Goal: Task Accomplishment & Management: Use online tool/utility

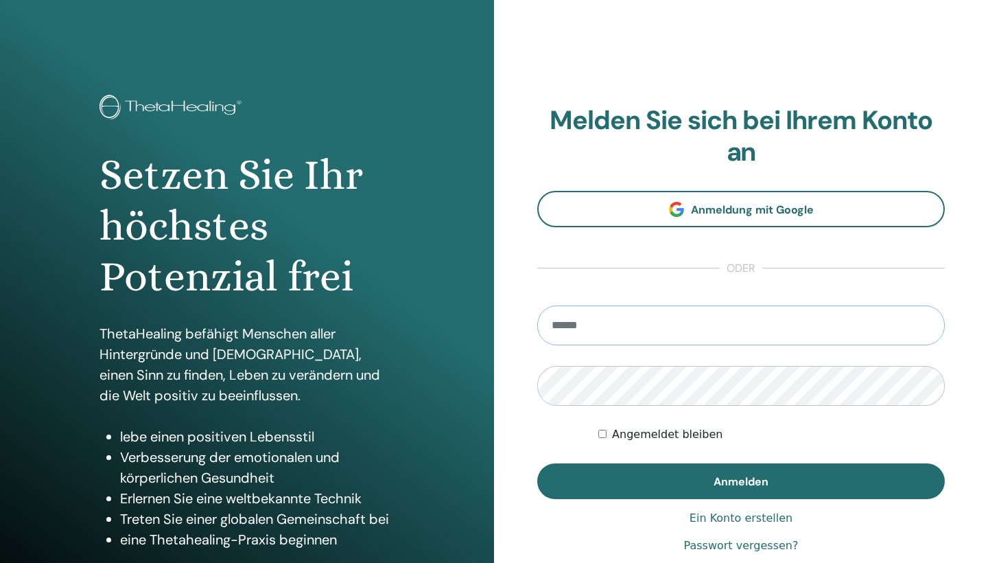
type input "**********"
click at [741, 481] on button "Anmelden" at bounding box center [741, 481] width 408 height 36
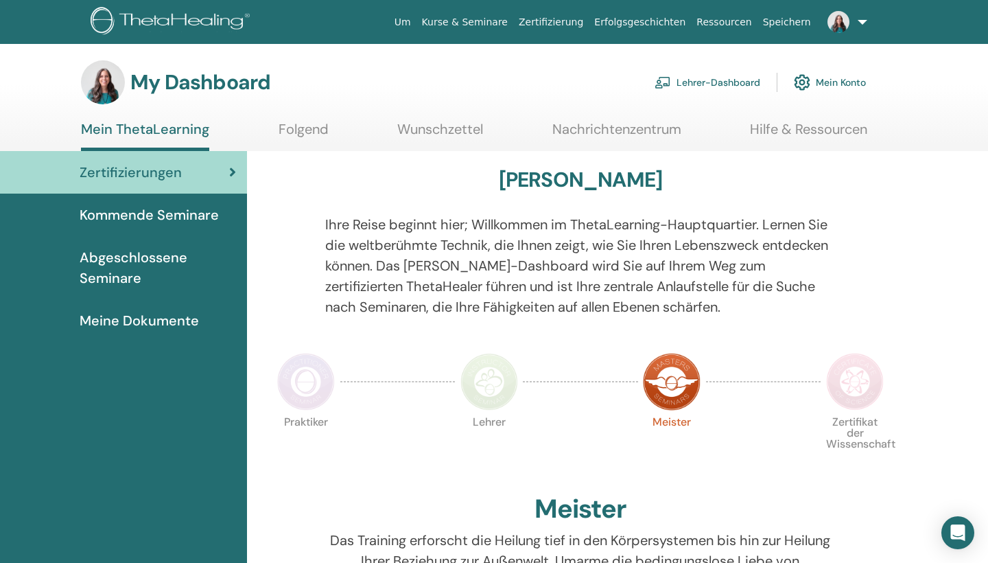
click at [815, 90] on link "Mein Konto" at bounding box center [830, 82] width 72 height 30
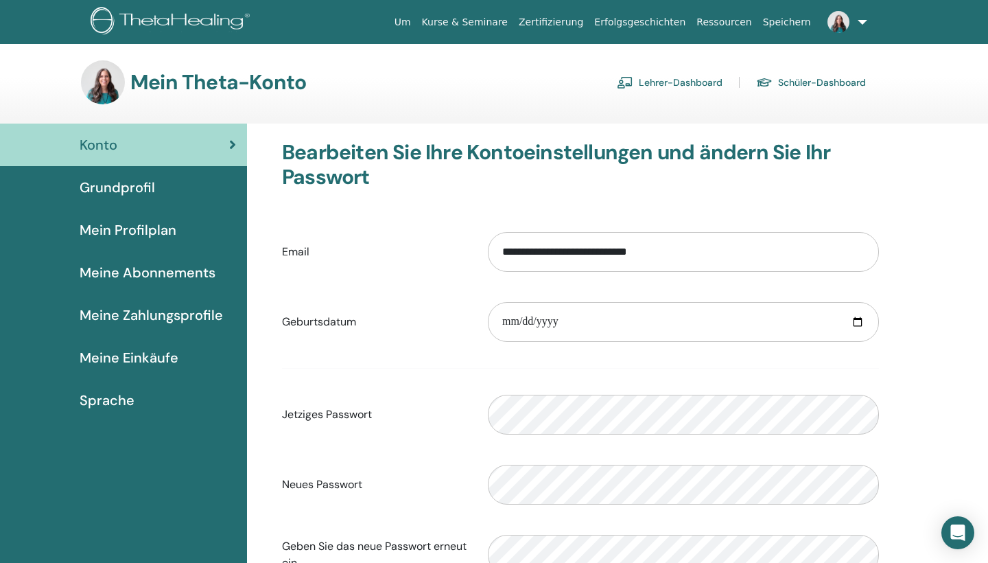
click at [706, 87] on link "Lehrer-Dashboard" at bounding box center [670, 82] width 106 height 22
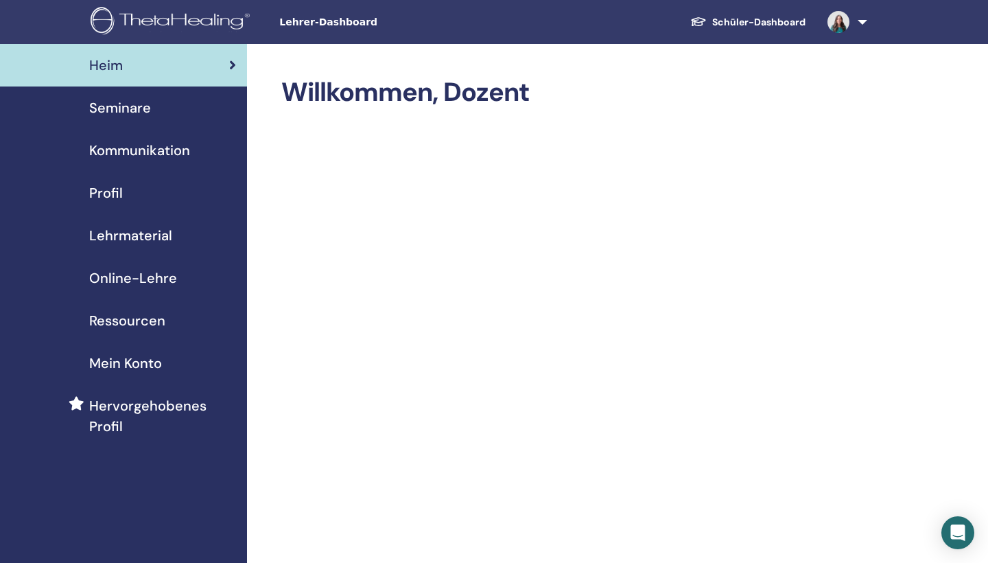
click at [138, 115] on span "Seminare" at bounding box center [120, 107] width 62 height 21
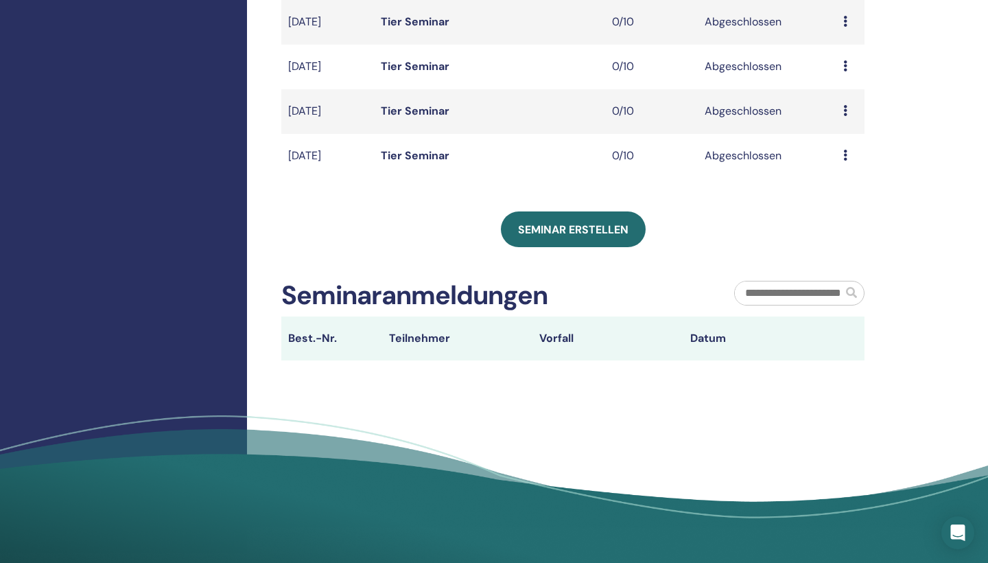
scroll to position [460, 0]
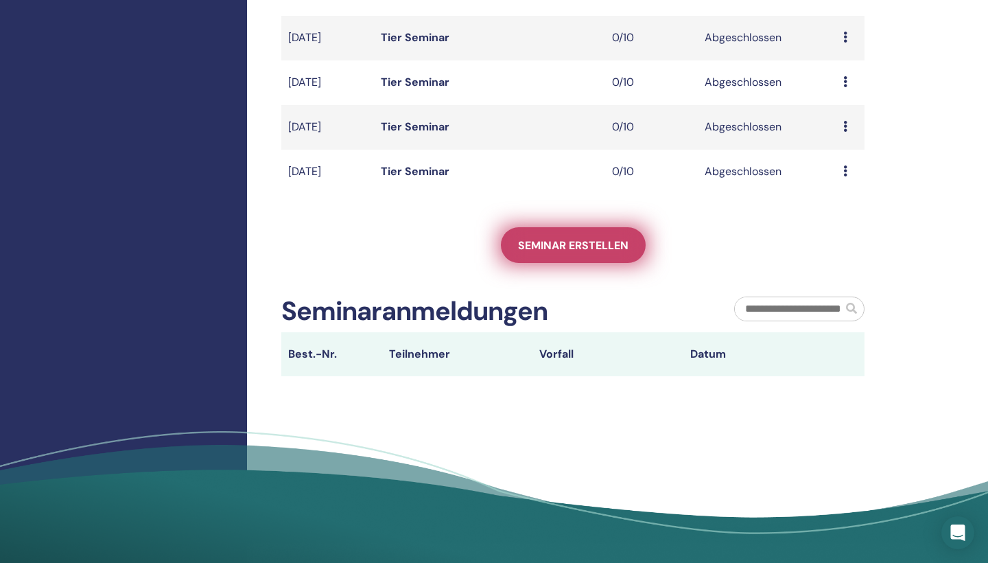
click at [560, 242] on span "Seminar erstellen" at bounding box center [573, 245] width 111 height 14
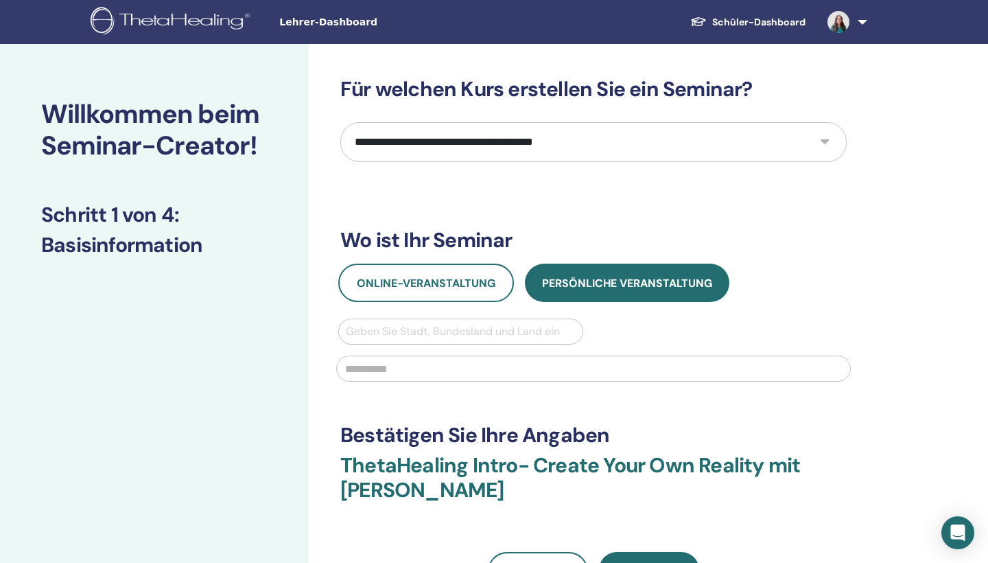
select select "****"
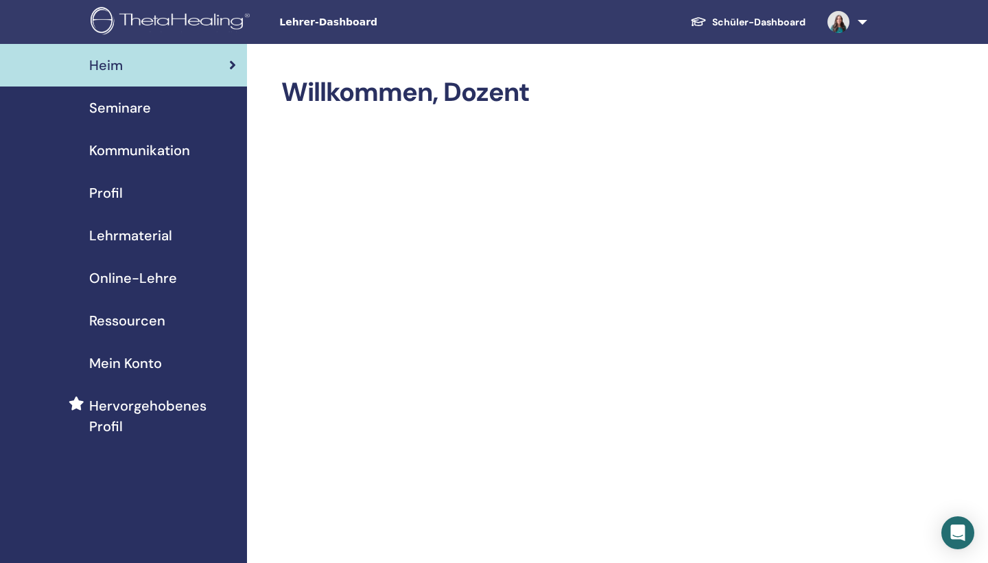
click at [153, 275] on span "Online-Lehre" at bounding box center [133, 278] width 88 height 21
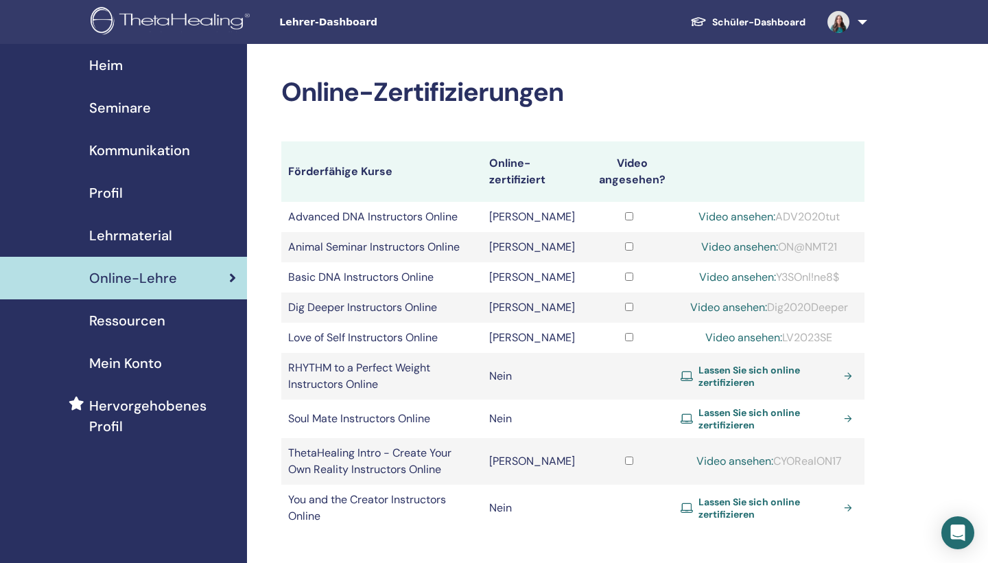
click at [142, 317] on span "Ressourcen" at bounding box center [127, 320] width 76 height 21
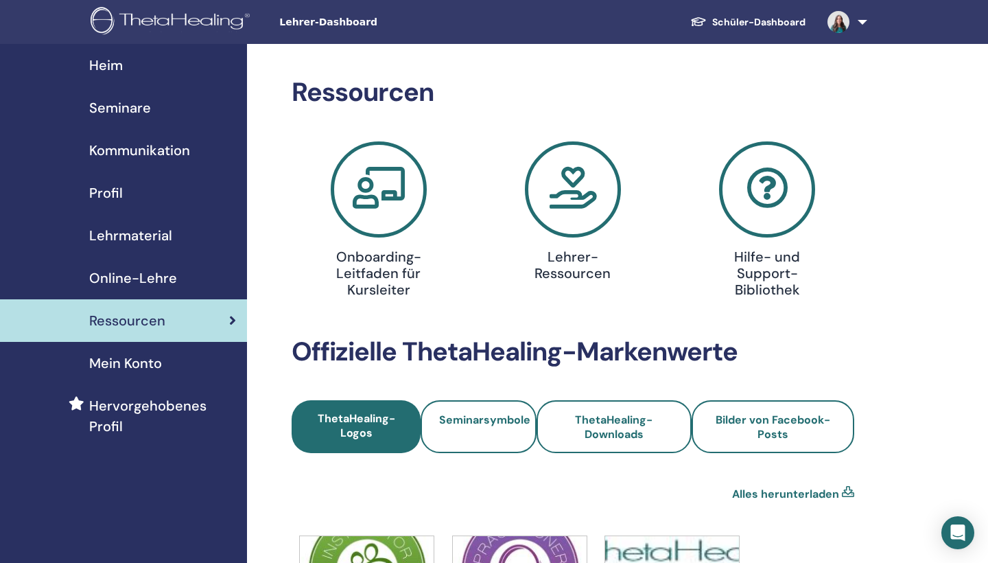
click at [363, 178] on icon at bounding box center [379, 189] width 96 height 96
click at [568, 181] on icon at bounding box center [573, 189] width 96 height 96
